Goal: Task Accomplishment & Management: Complete application form

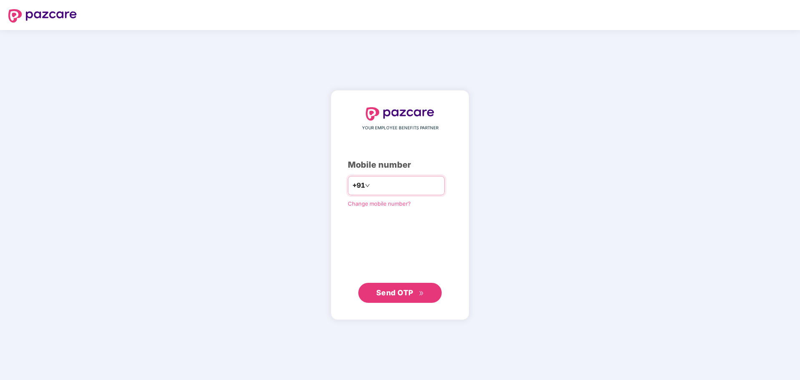
click at [382, 181] on input "number" at bounding box center [406, 185] width 68 height 13
type input "**********"
click at [403, 293] on span "Send OTP" at bounding box center [394, 292] width 37 height 9
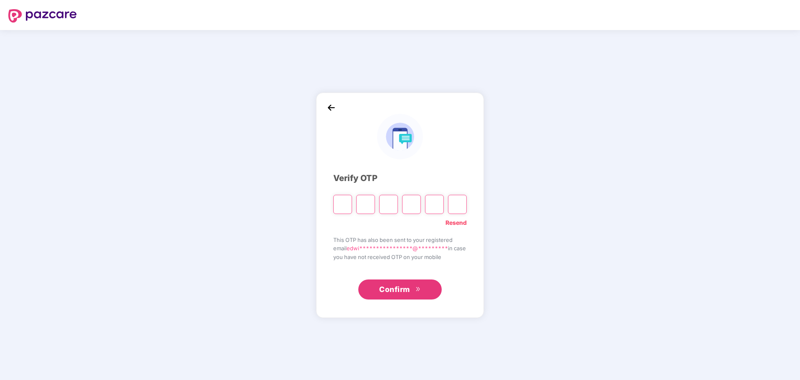
type input "*"
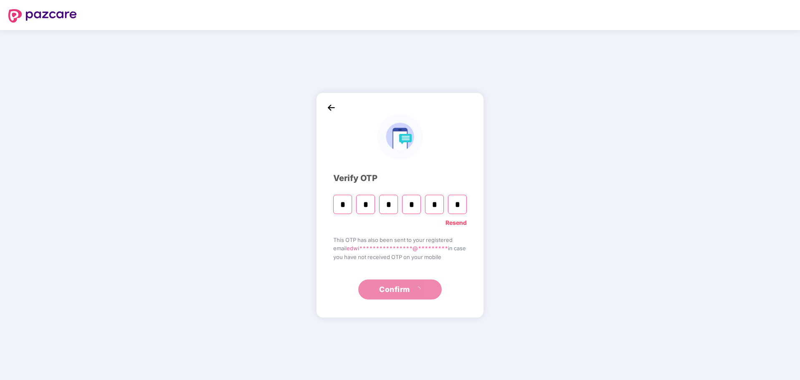
type input "*"
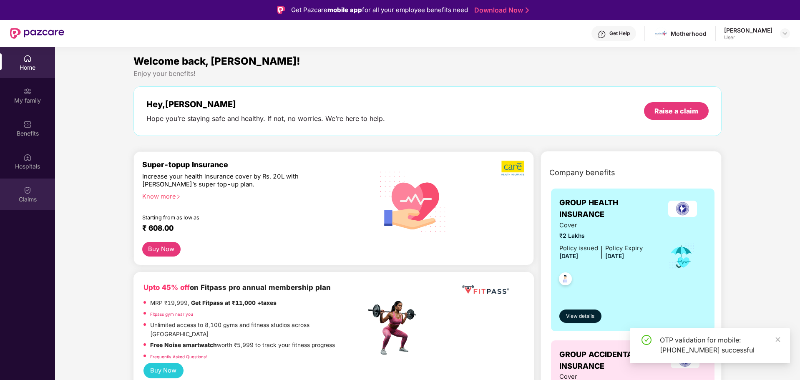
click at [28, 193] on img at bounding box center [27, 190] width 8 height 8
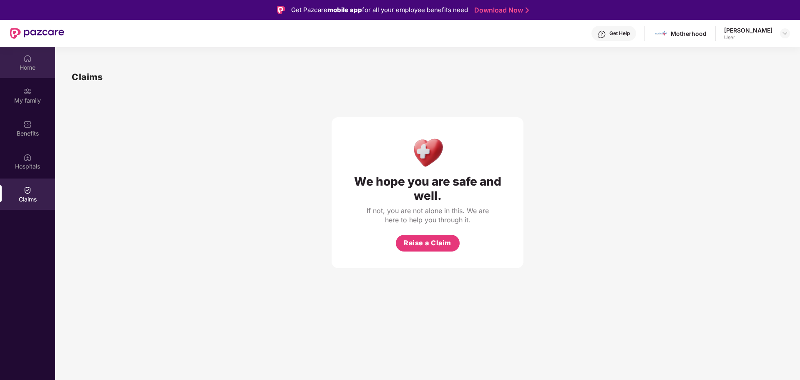
click at [27, 65] on div "Home" at bounding box center [27, 67] width 55 height 8
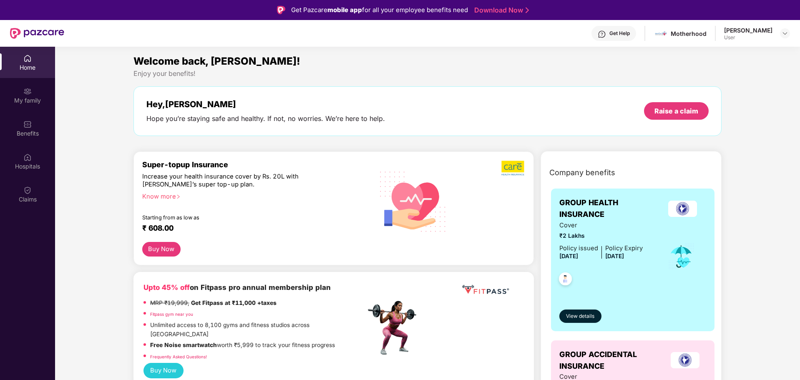
scroll to position [42, 0]
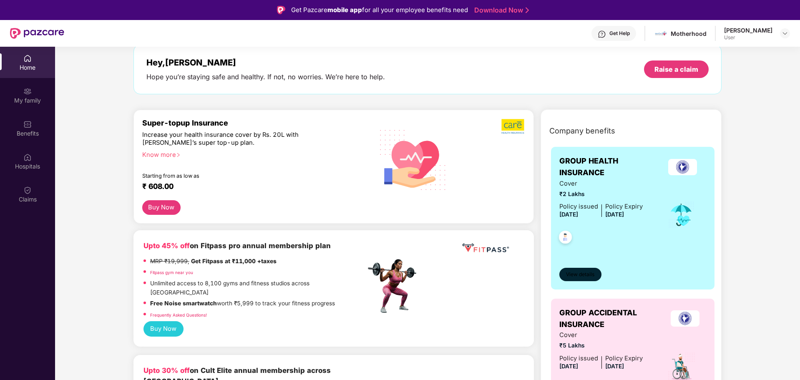
click at [591, 270] on button "View details" at bounding box center [580, 274] width 42 height 13
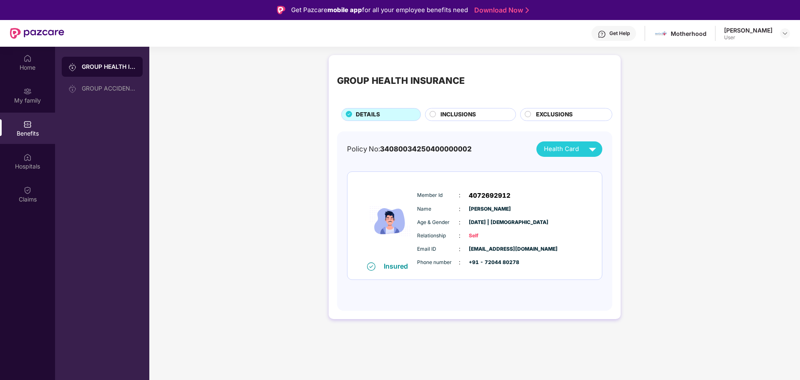
click at [566, 150] on span "Health Card" at bounding box center [561, 149] width 35 height 10
click at [565, 194] on div "Member Id : 4072692912" at bounding box center [500, 196] width 166 height 10
click at [87, 65] on div "GROUP HEALTH INSURANCE" at bounding box center [109, 67] width 54 height 8
click at [32, 62] on div "Home" at bounding box center [27, 62] width 55 height 31
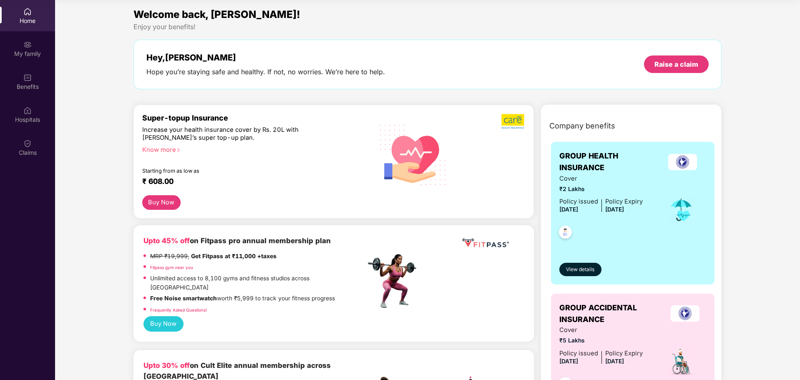
scroll to position [5, 0]
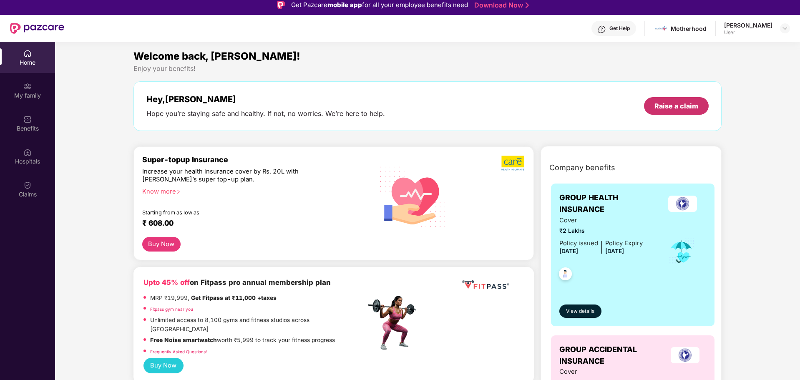
click at [697, 103] on div "Raise a claim" at bounding box center [676, 105] width 44 height 9
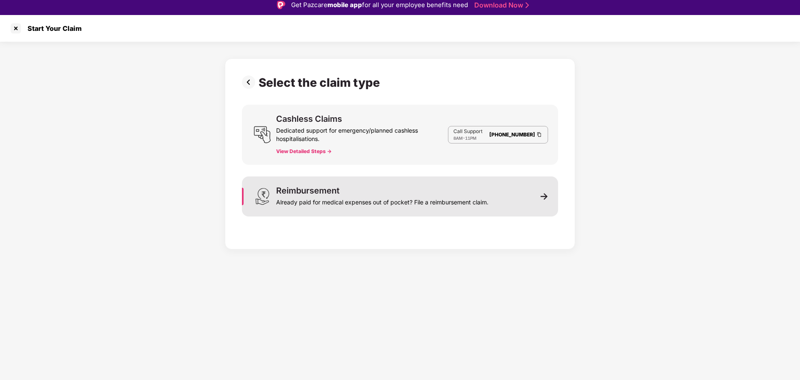
click at [487, 195] on div "Already paid for medical expenses out of pocket? File a reimbursement claim." at bounding box center [382, 201] width 212 height 12
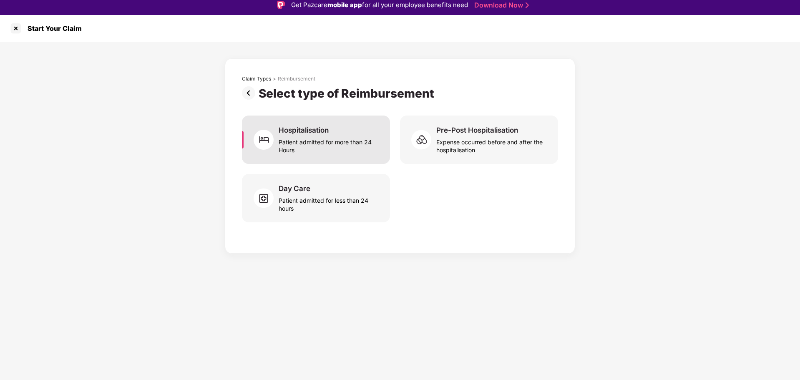
click at [334, 143] on div "Patient admitted for more than 24 Hours" at bounding box center [329, 144] width 101 height 19
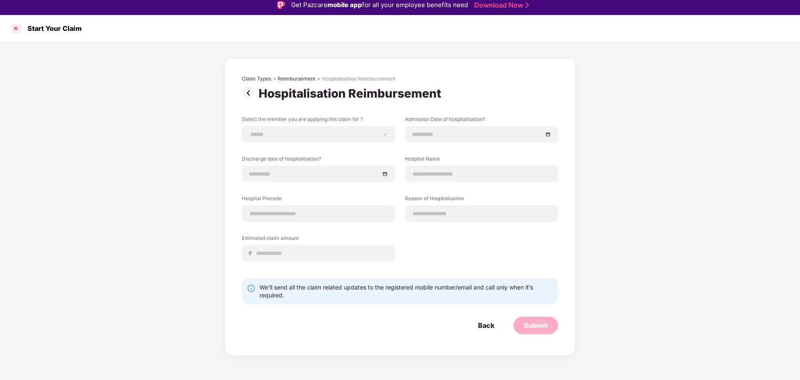
click at [18, 30] on div at bounding box center [15, 28] width 13 height 13
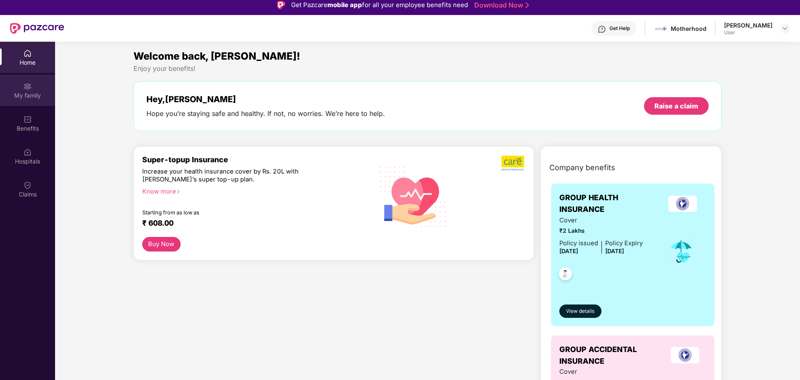
click at [27, 88] on img at bounding box center [27, 86] width 8 height 8
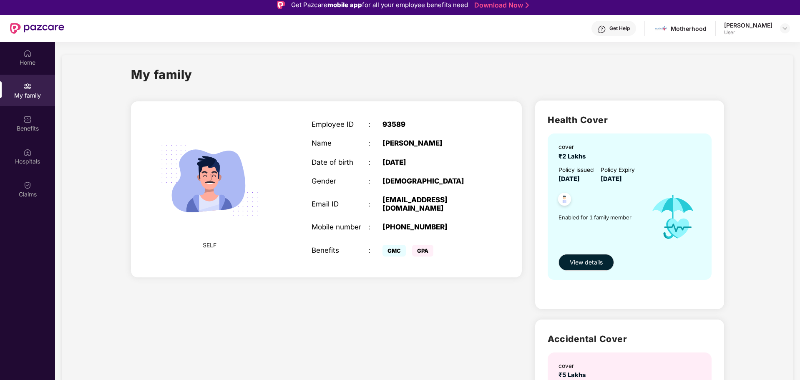
click at [783, 36] on div "Get Help Motherhood [PERSON_NAME] Swamy User" at bounding box center [427, 28] width 726 height 27
click at [783, 32] on div at bounding box center [785, 28] width 10 height 10
click at [671, 29] on div "Motherhood" at bounding box center [689, 29] width 36 height 8
click at [654, 34] on span at bounding box center [661, 28] width 15 height 15
click at [655, 30] on img at bounding box center [661, 29] width 12 height 12
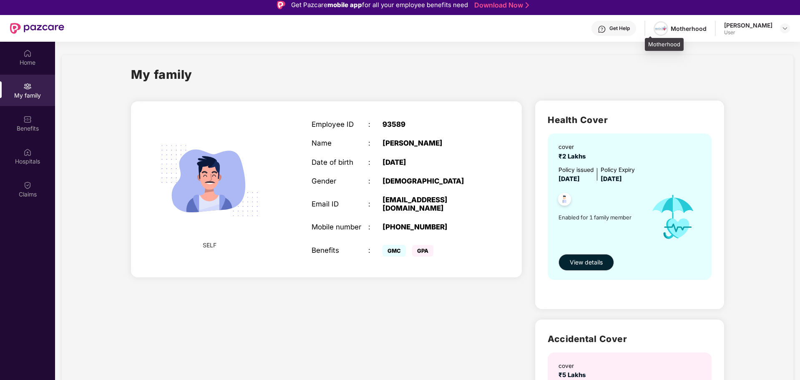
click at [655, 30] on img at bounding box center [661, 29] width 12 height 12
click at [22, 154] on div "Hospitals" at bounding box center [27, 156] width 55 height 31
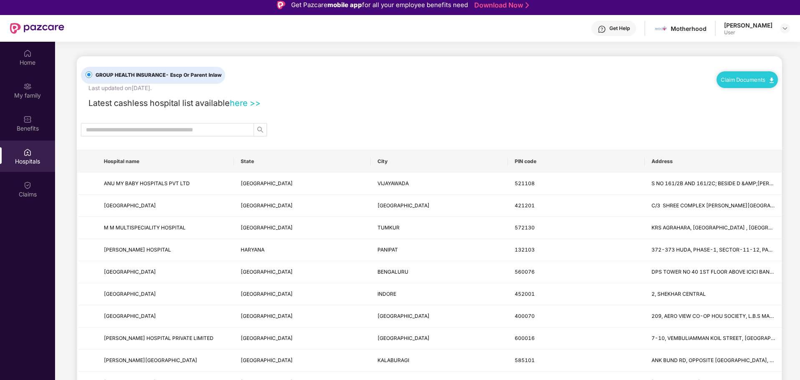
click at [759, 75] on div "Claim Documents" at bounding box center [747, 79] width 61 height 17
click at [770, 78] on img at bounding box center [772, 80] width 4 height 5
click at [769, 93] on link "Claim Form" at bounding box center [750, 95] width 54 height 18
click at [770, 78] on img at bounding box center [772, 80] width 4 height 5
click at [766, 111] on link "Claim Process" at bounding box center [750, 111] width 54 height 18
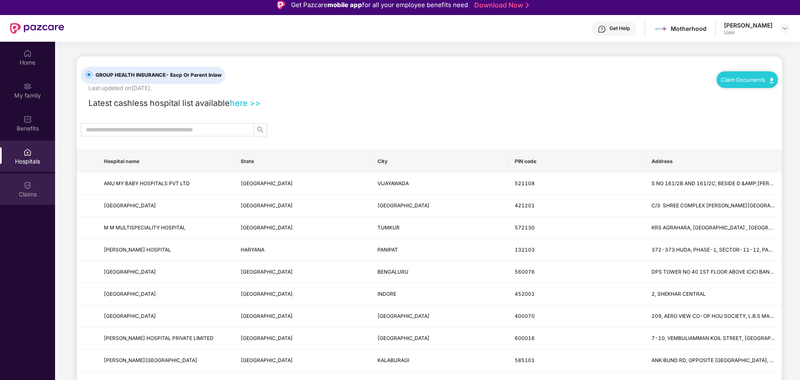
click at [30, 186] on img at bounding box center [27, 185] width 8 height 8
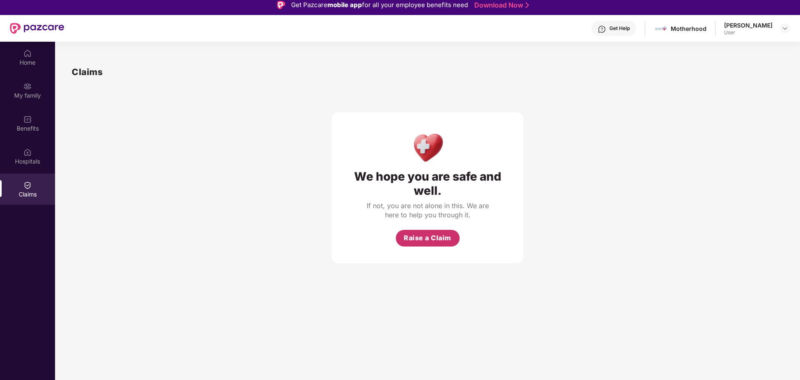
click at [438, 236] on span "Raise a Claim" at bounding box center [428, 238] width 48 height 10
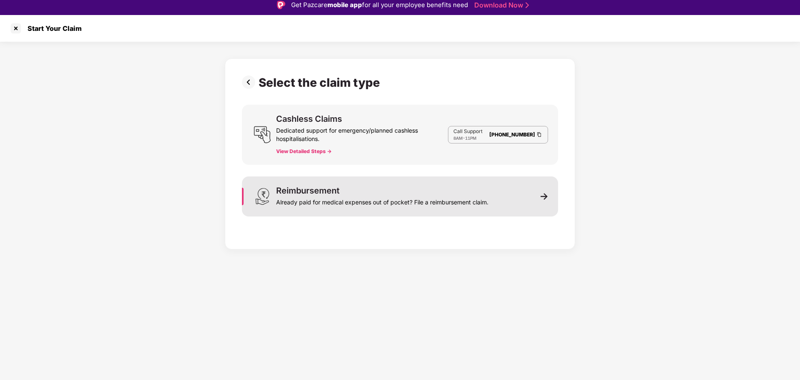
click at [496, 204] on div "Reimbursement Already paid for medical expenses out of pocket? File a reimburse…" at bounding box center [400, 196] width 316 height 40
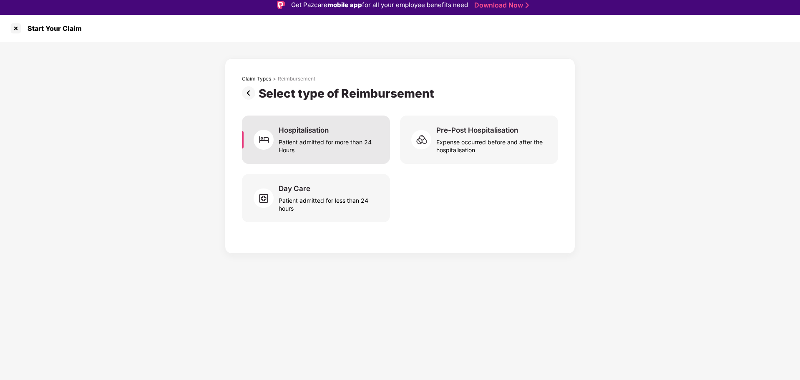
click at [324, 147] on div "Patient admitted for more than 24 Hours" at bounding box center [329, 144] width 101 height 19
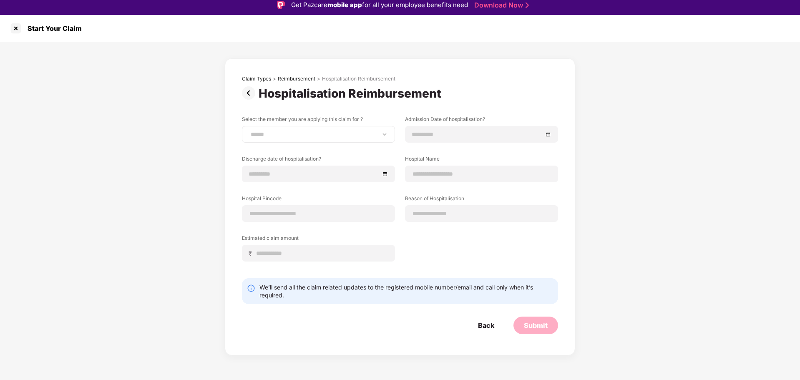
click at [321, 140] on div "**********" at bounding box center [318, 134] width 153 height 17
click at [355, 138] on select "**********" at bounding box center [318, 134] width 139 height 7
select select "**********"
click at [249, 131] on select "**********" at bounding box center [318, 134] width 139 height 7
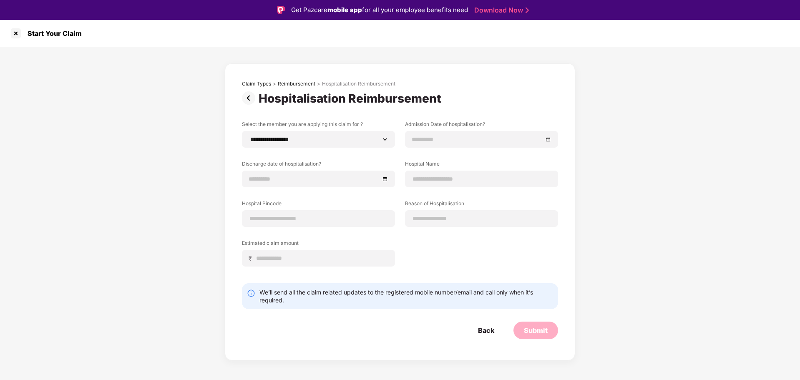
scroll to position [5, 0]
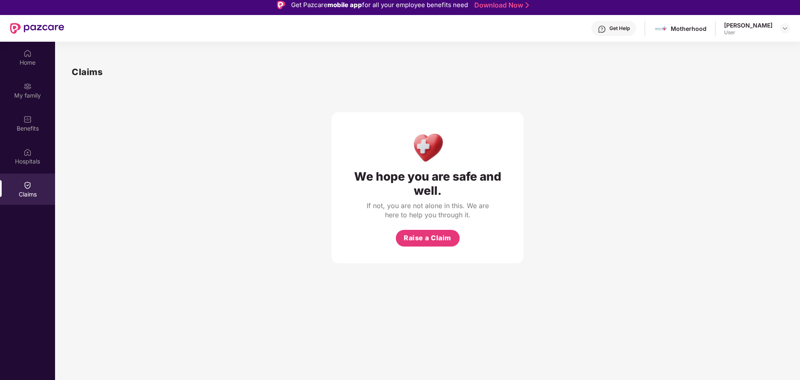
click at [778, 31] on div "[PERSON_NAME] Swamy User" at bounding box center [757, 28] width 66 height 15
click at [783, 28] on img at bounding box center [785, 28] width 7 height 7
click at [708, 48] on div "Logout" at bounding box center [746, 48] width 108 height 16
